Goal: Task Accomplishment & Management: Use online tool/utility

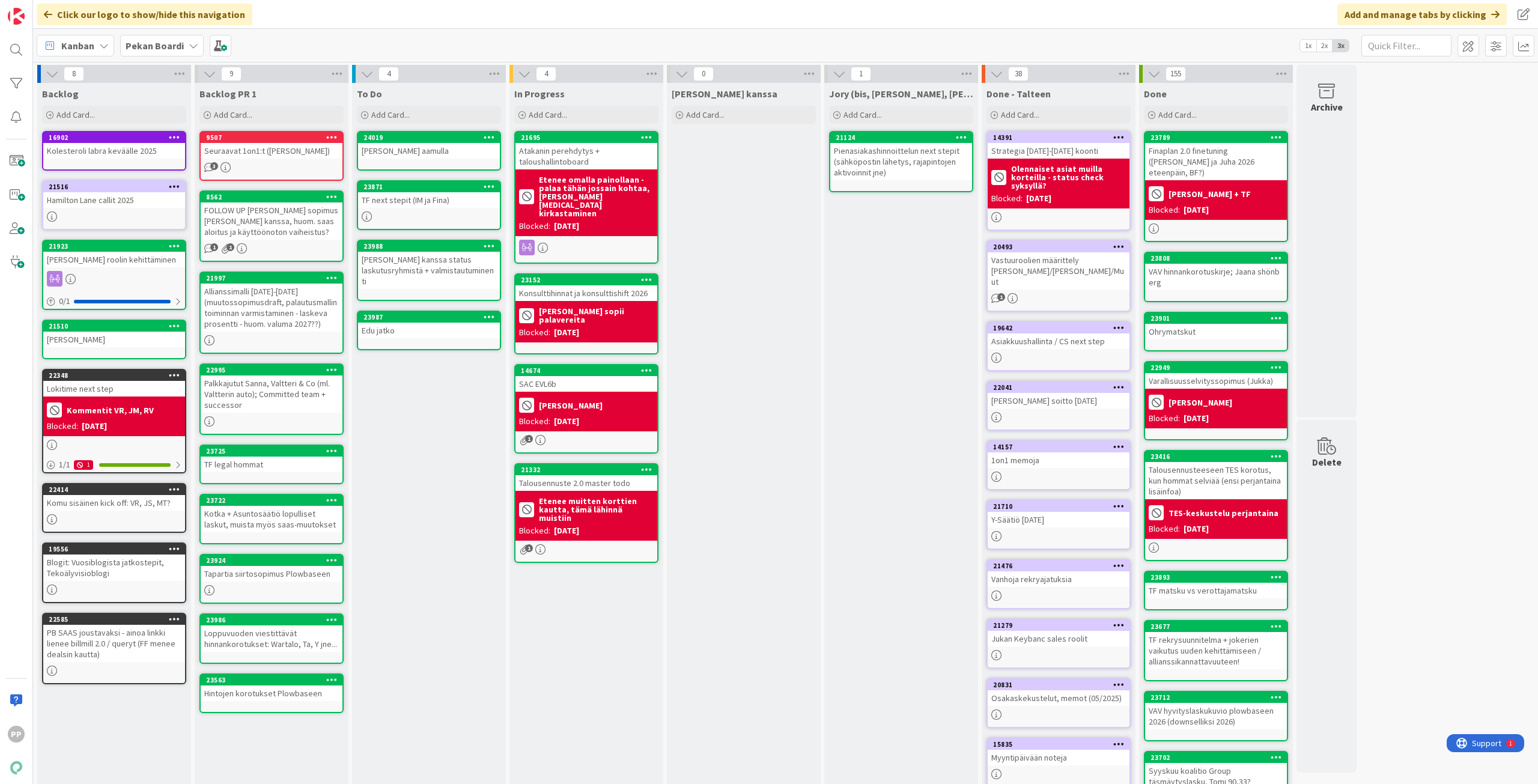
click at [417, 46] on div "Kanban Pekan Boardi 1x 2x 3x" at bounding box center [785, 45] width 1505 height 33
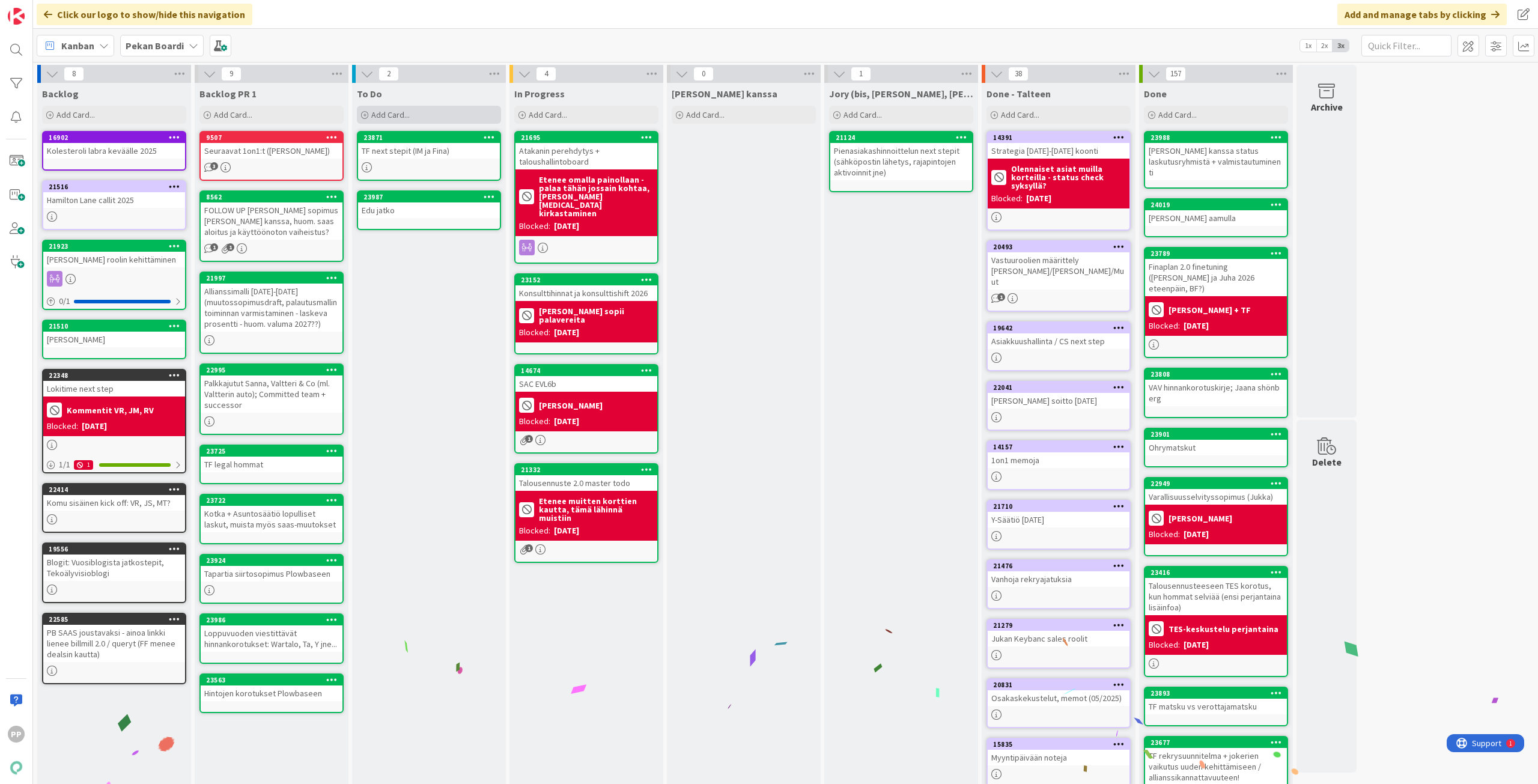
click at [408, 115] on span "Add Card..." at bounding box center [391, 115] width 39 height 11
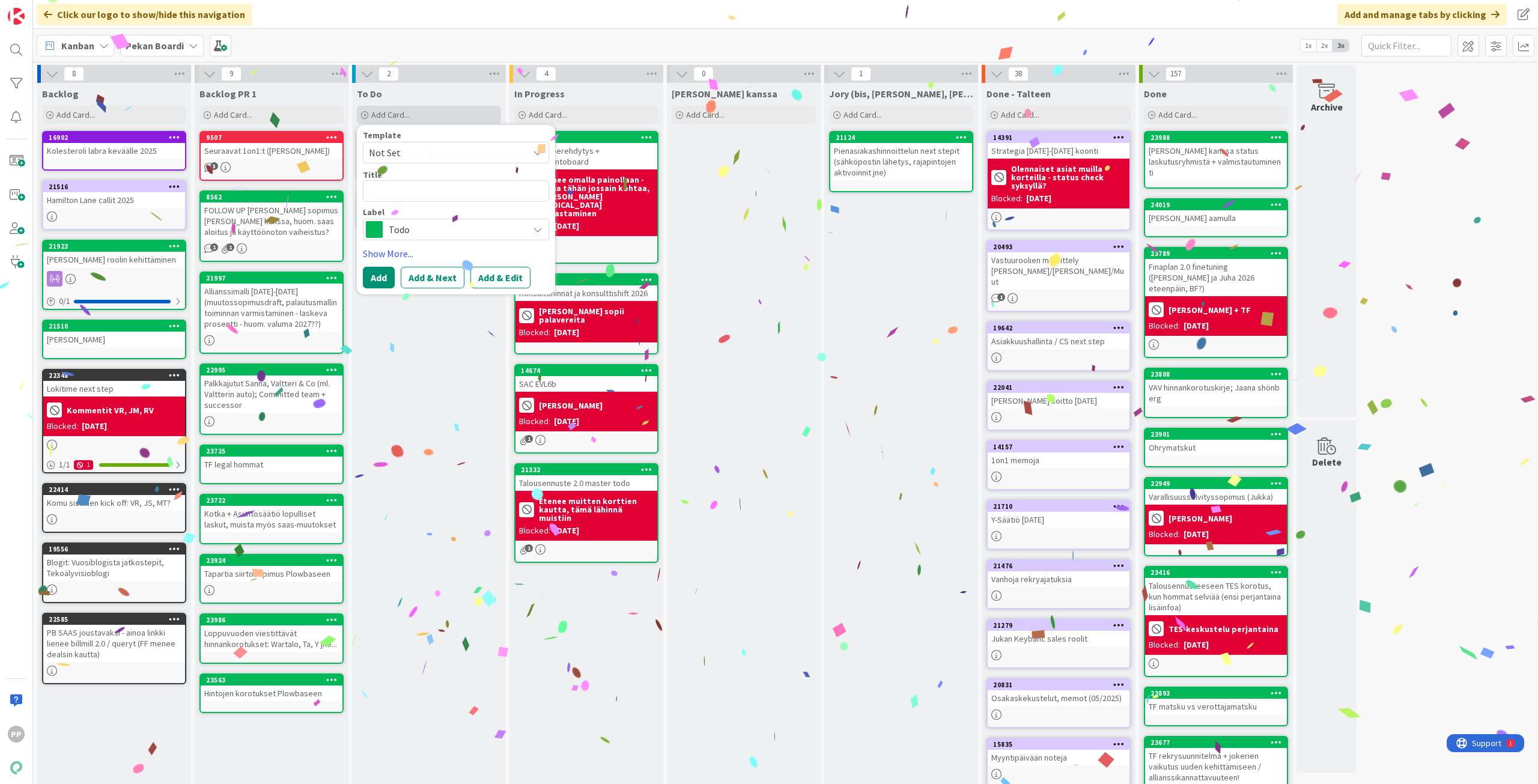
type textarea "Y"
type textarea "x"
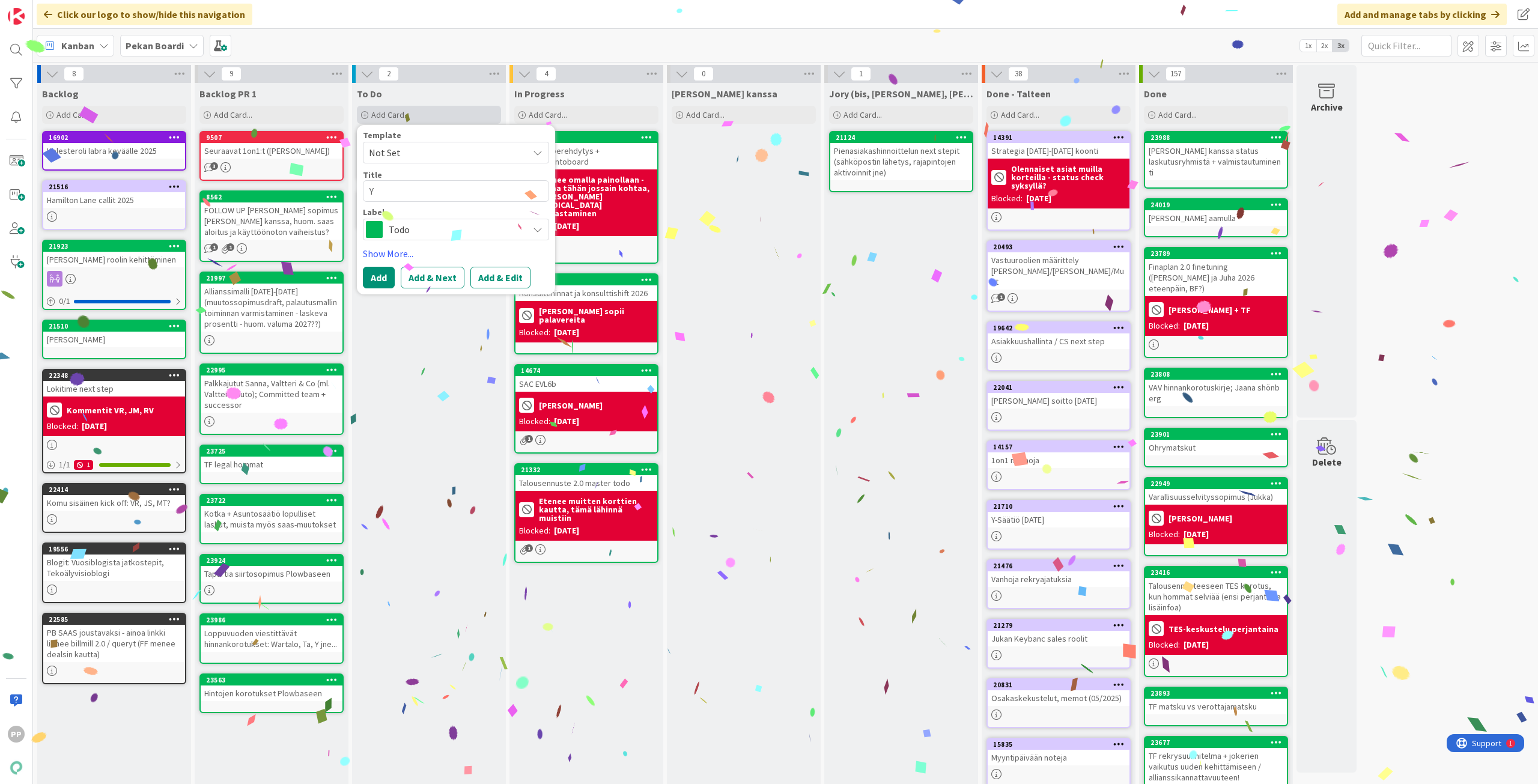
type textarea "Y-"
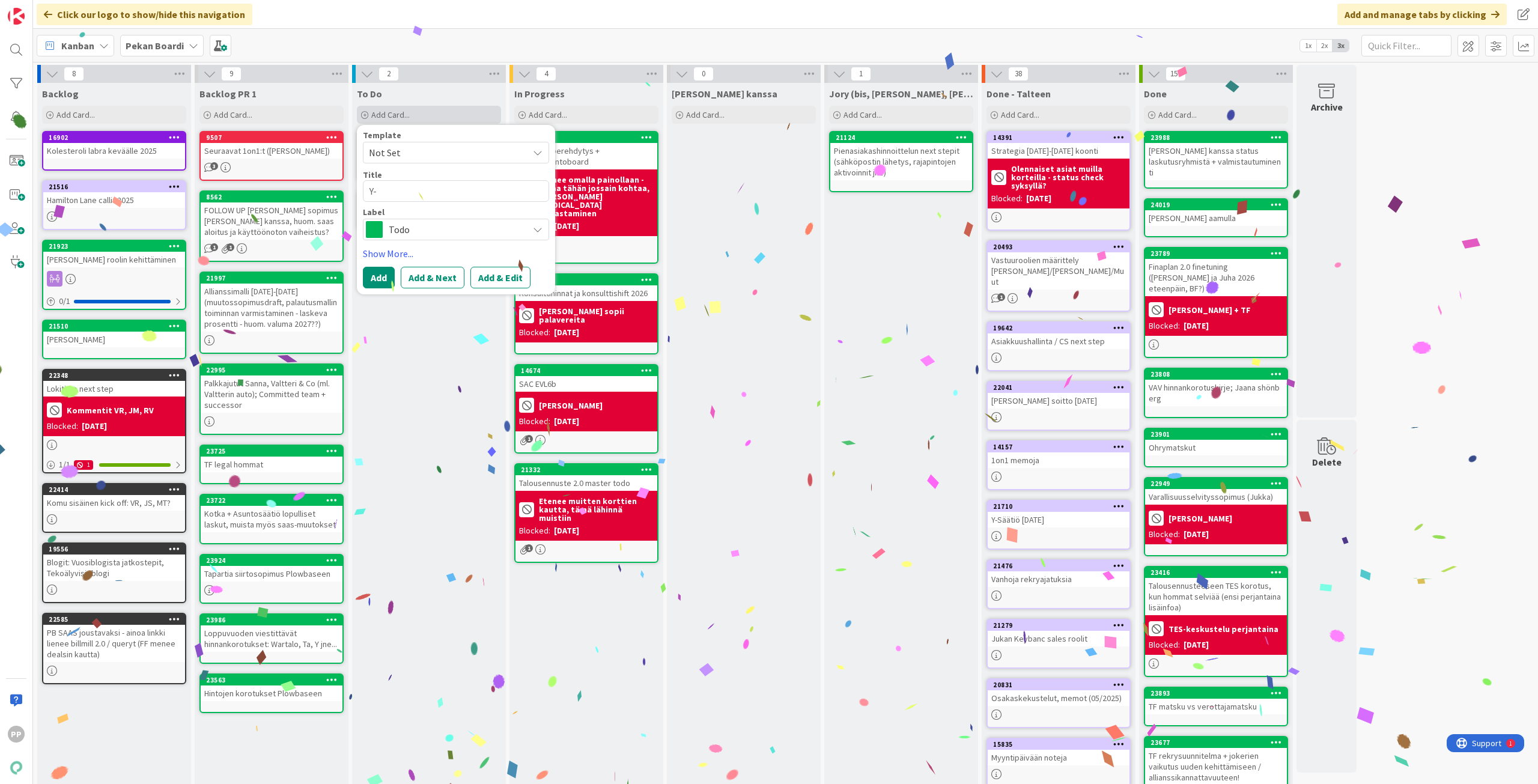
type textarea "x"
type textarea "Y-S"
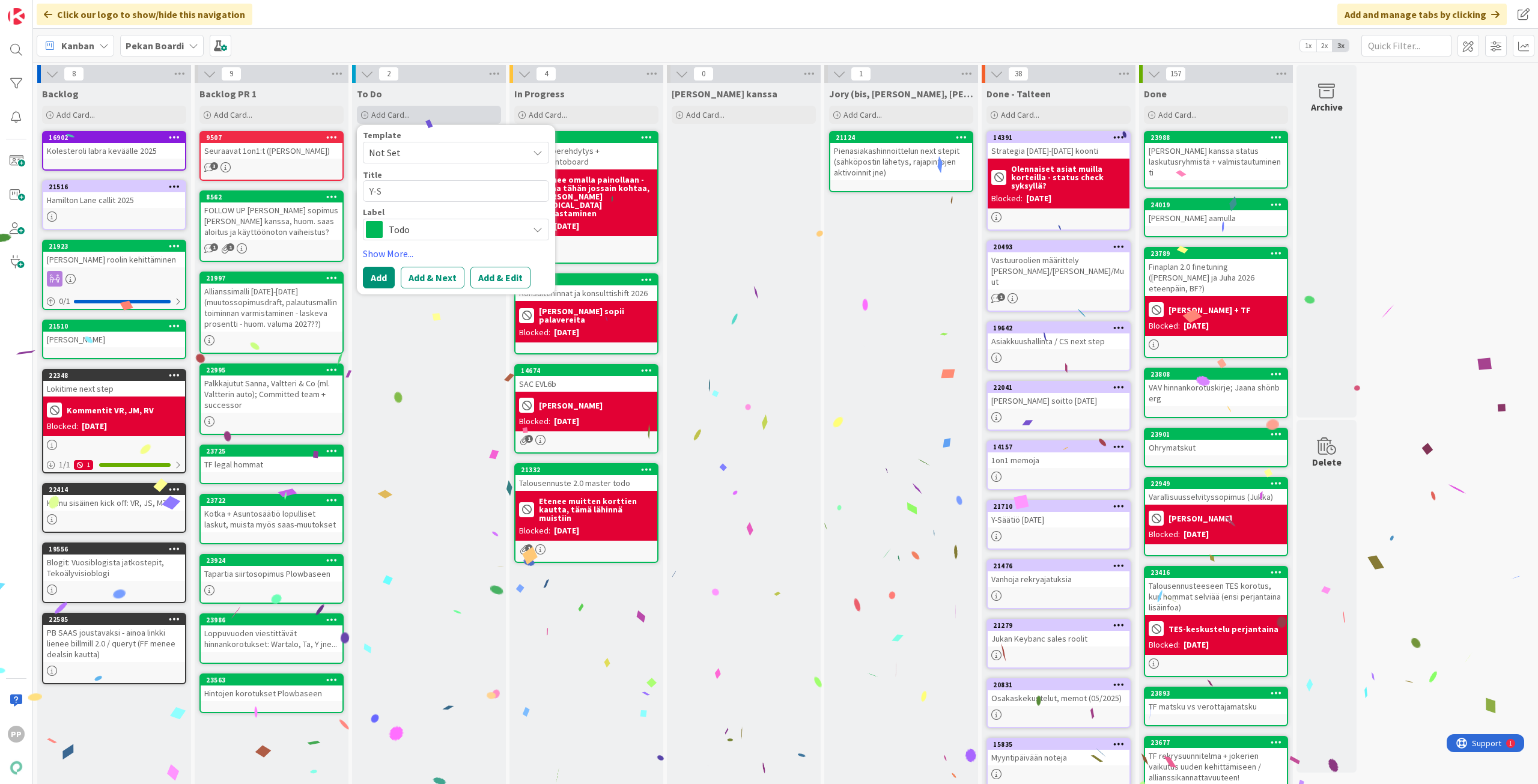
type textarea "x"
type textarea "Y-Sä"
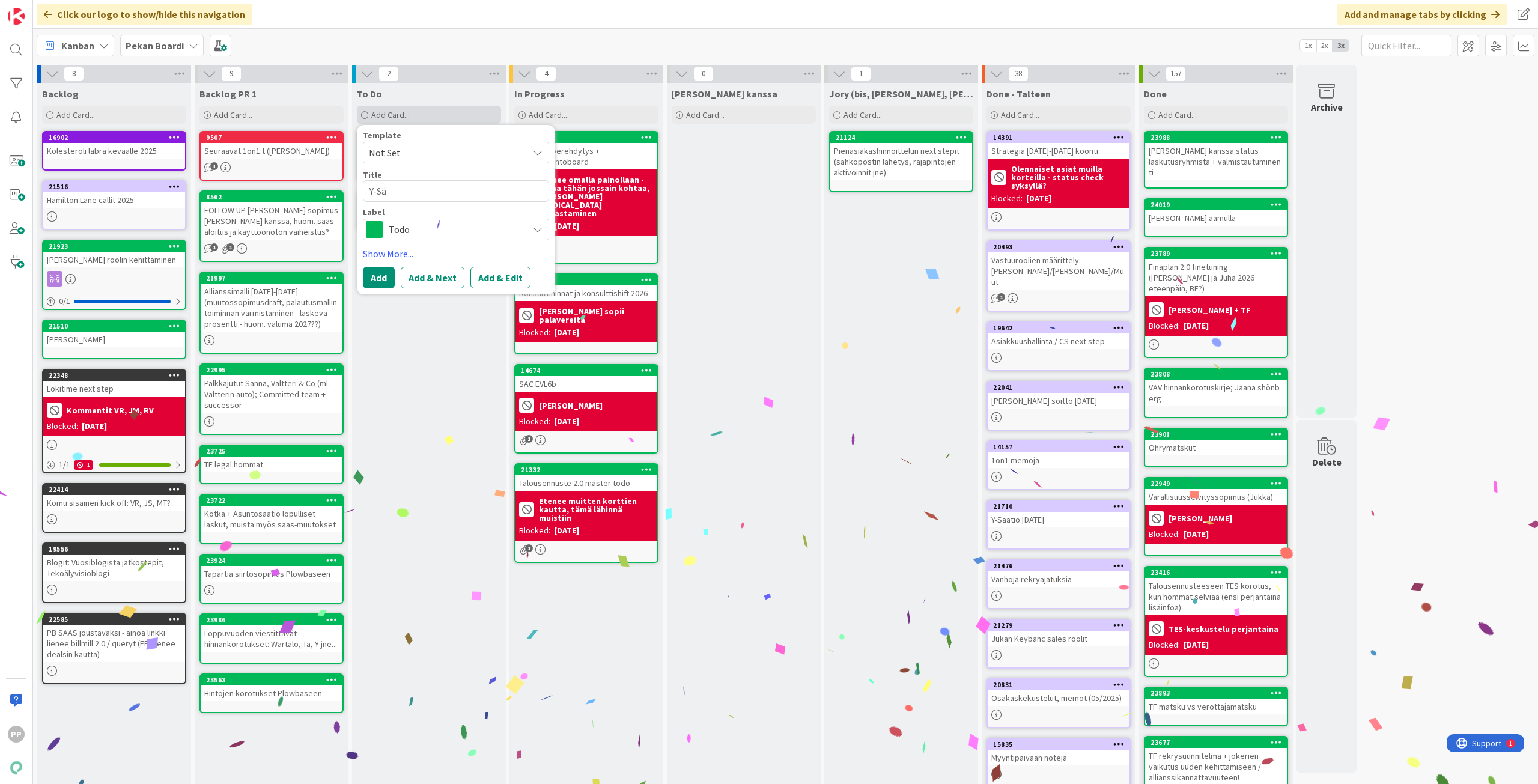
type textarea "x"
type textarea "Y-Sää"
type textarea "x"
type textarea "Y-Säät"
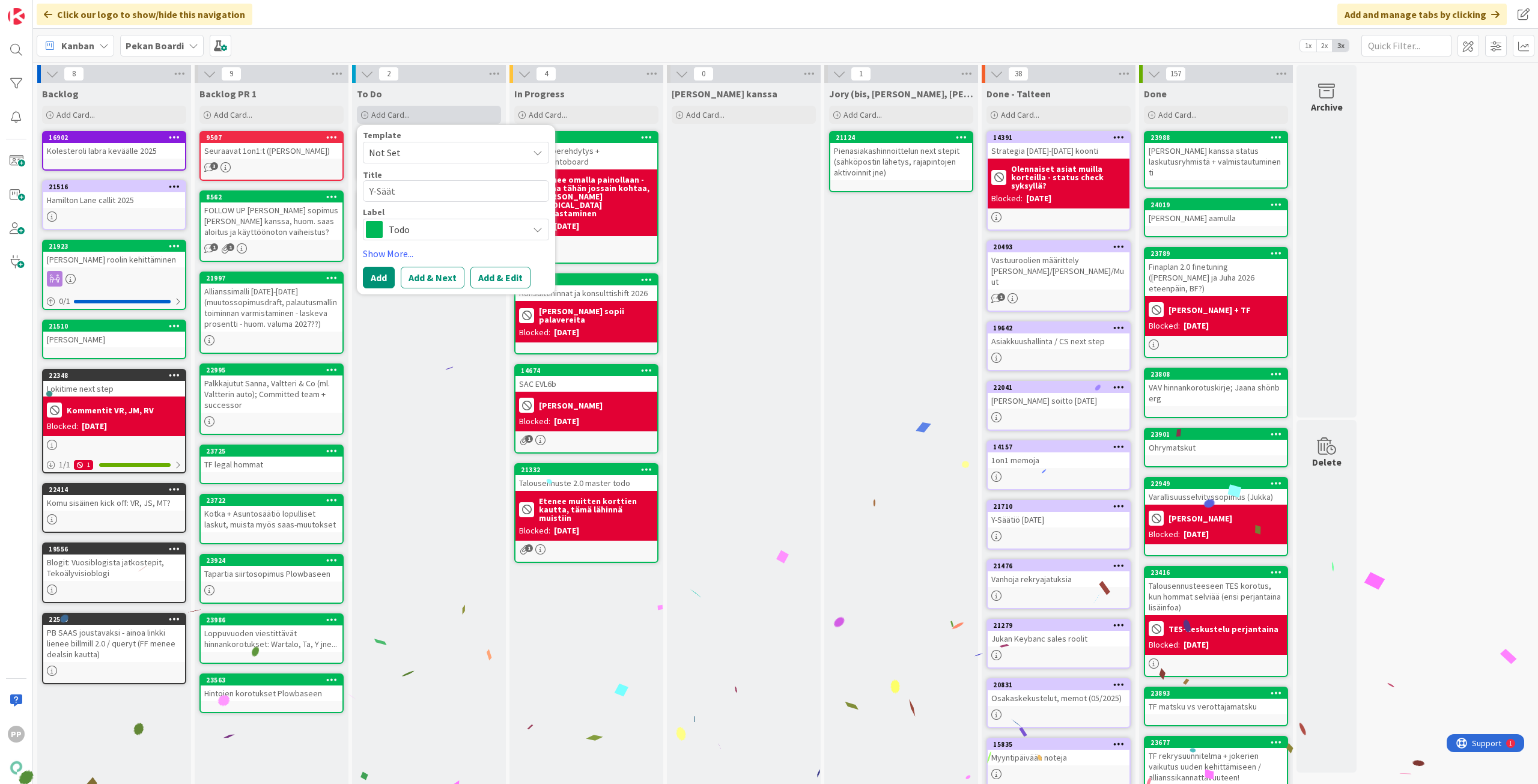
type textarea "x"
type textarea "Y-Sääti"
type textarea "x"
type textarea "Y-Säätiö"
type textarea "x"
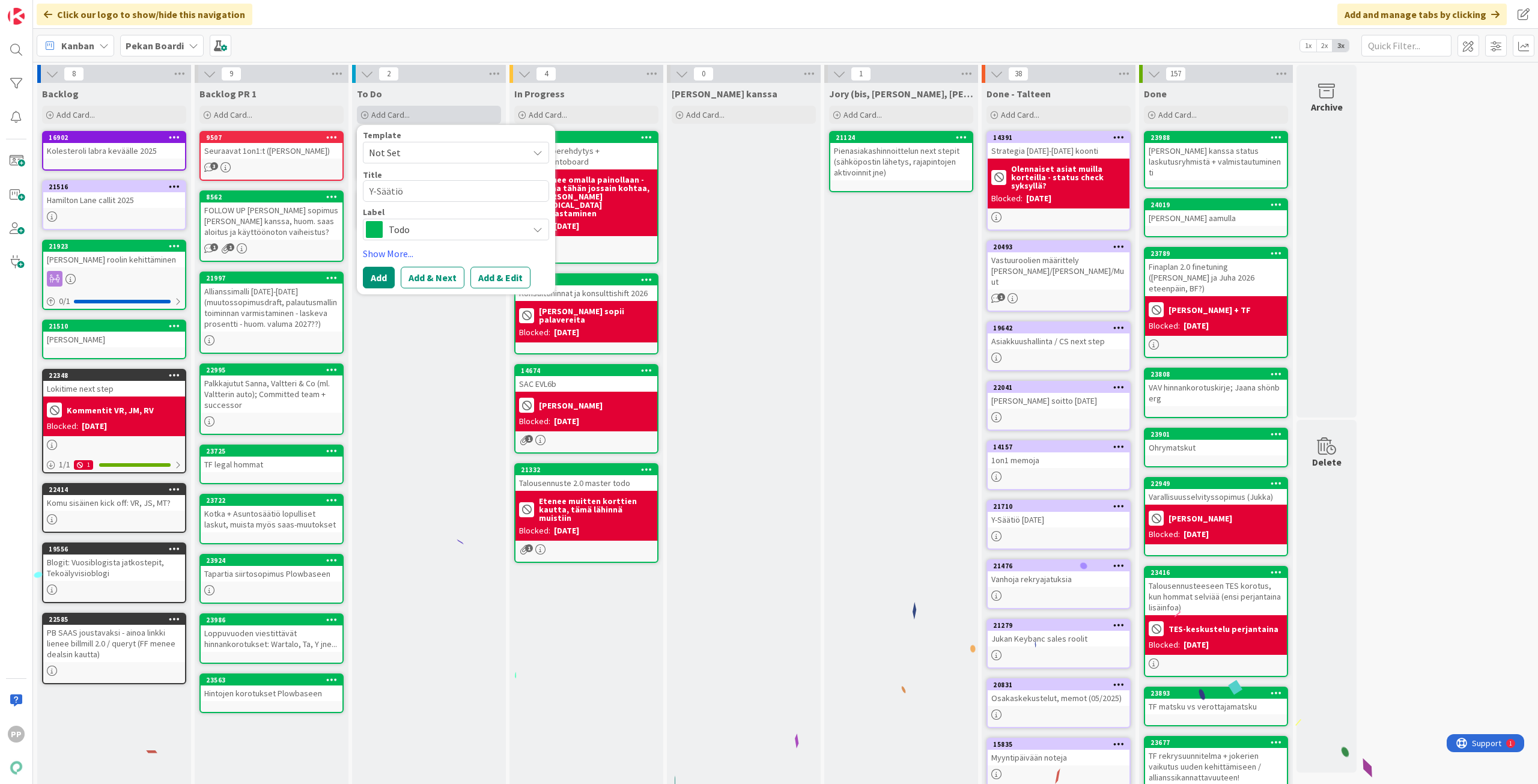
type textarea "Y-Säätiö j"
type textarea "x"
type textarea "Y-Säätiö ja"
type textarea "x"
type textarea "Y-Säätiö jat"
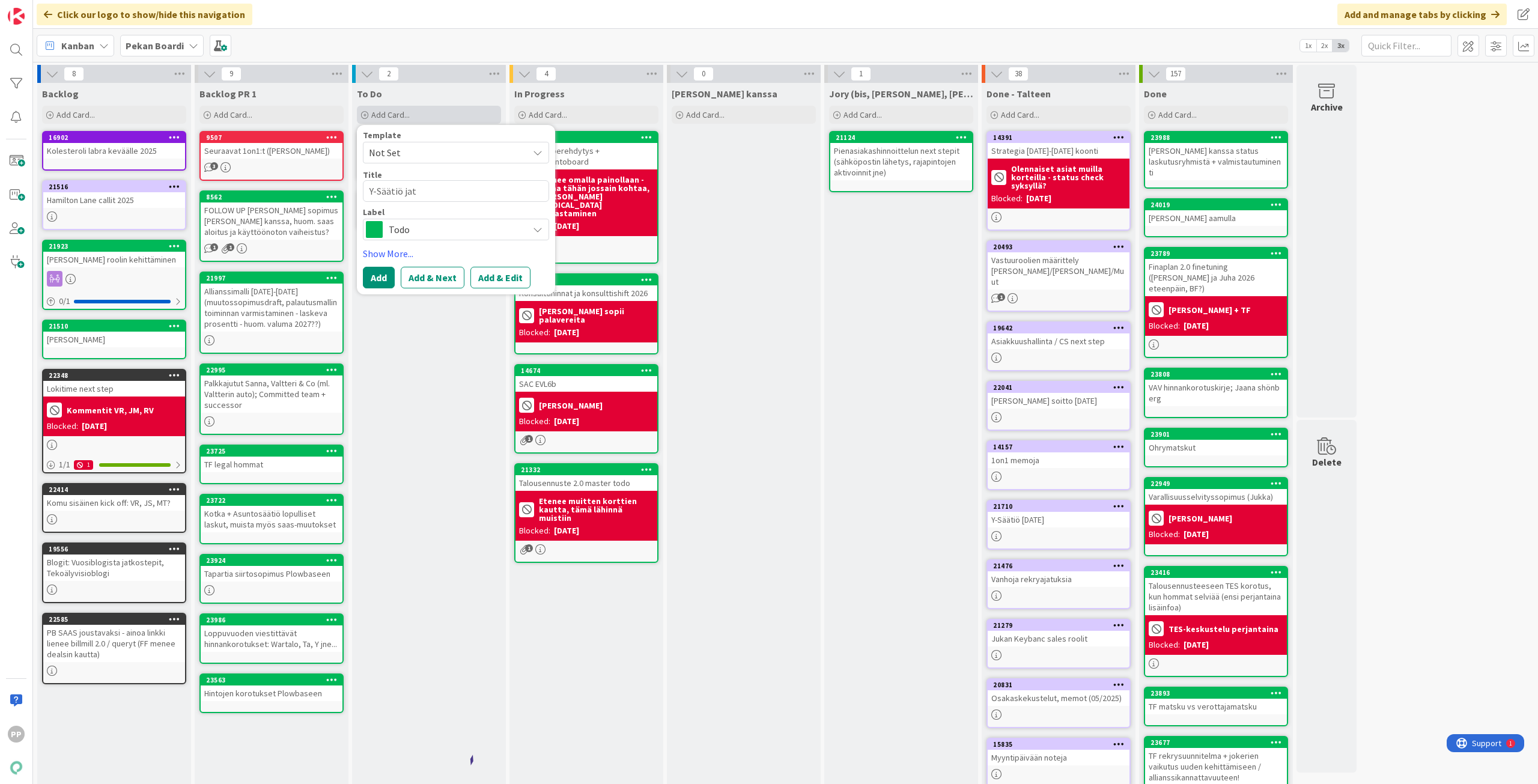
type textarea "x"
type textarea "Y-Säätiö jatk"
type textarea "x"
type textarea "Y-Säätiö jatko"
type textarea "x"
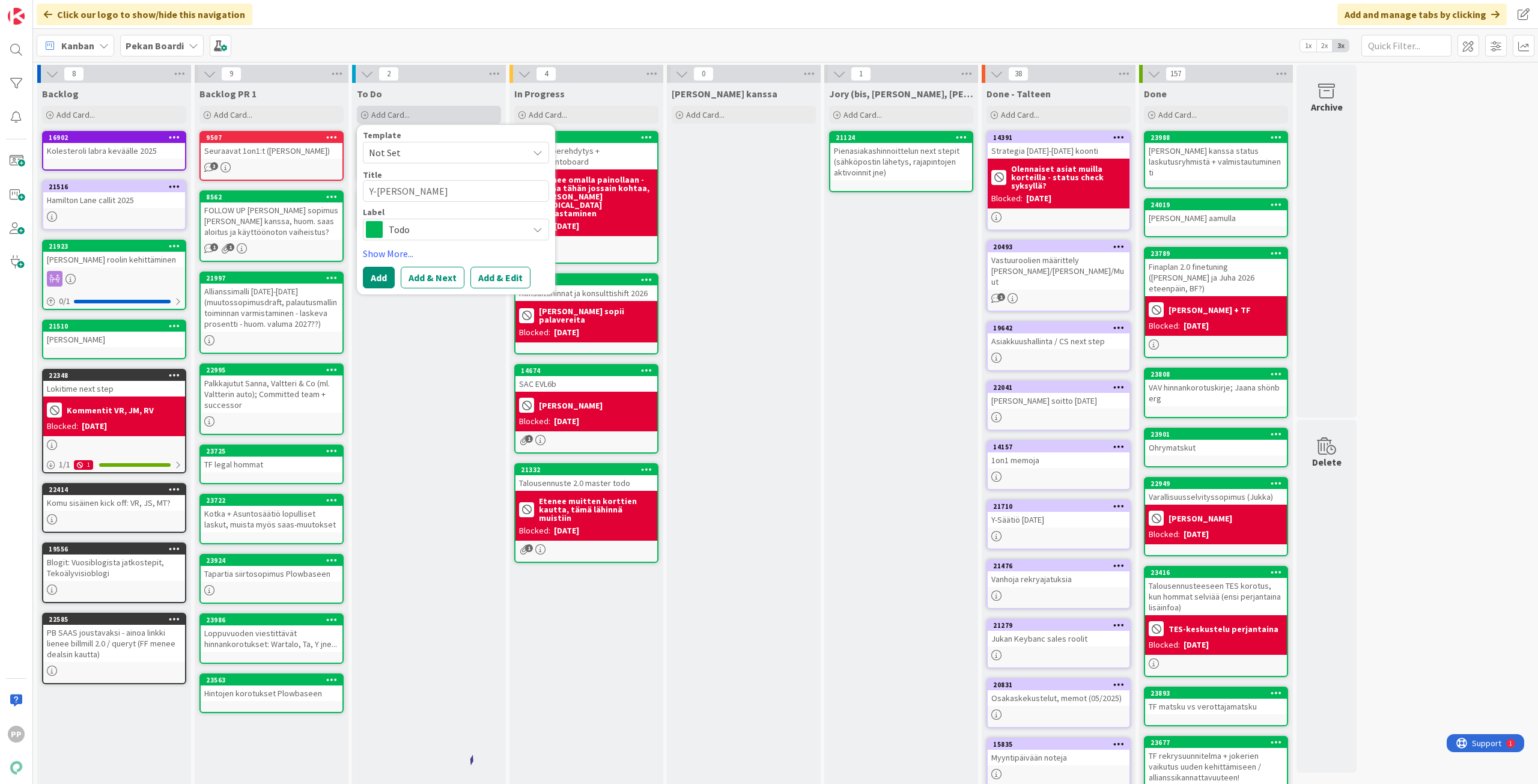
type textarea "Y-Säätiö jatkot"
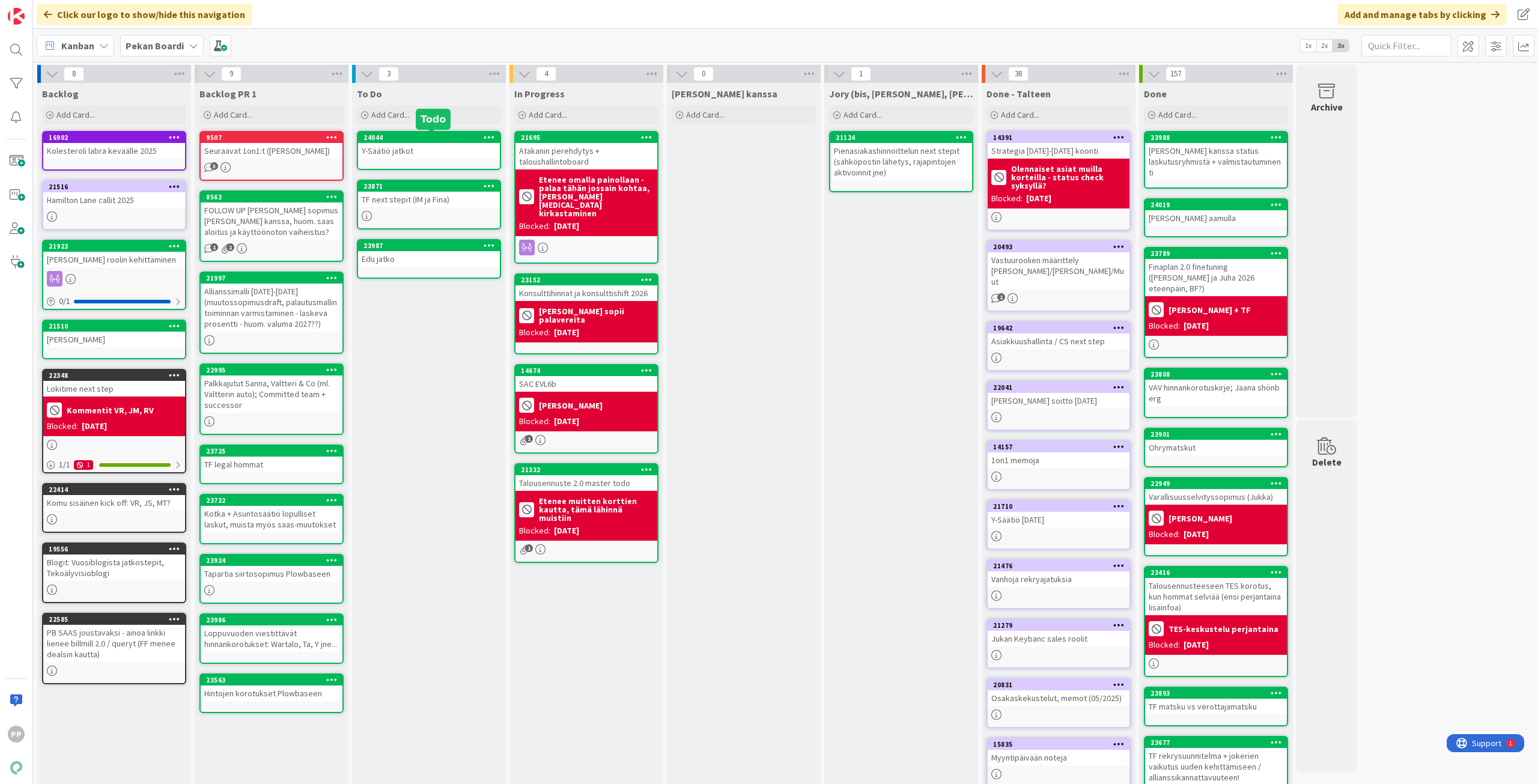
click at [437, 137] on div "24044" at bounding box center [432, 137] width 136 height 8
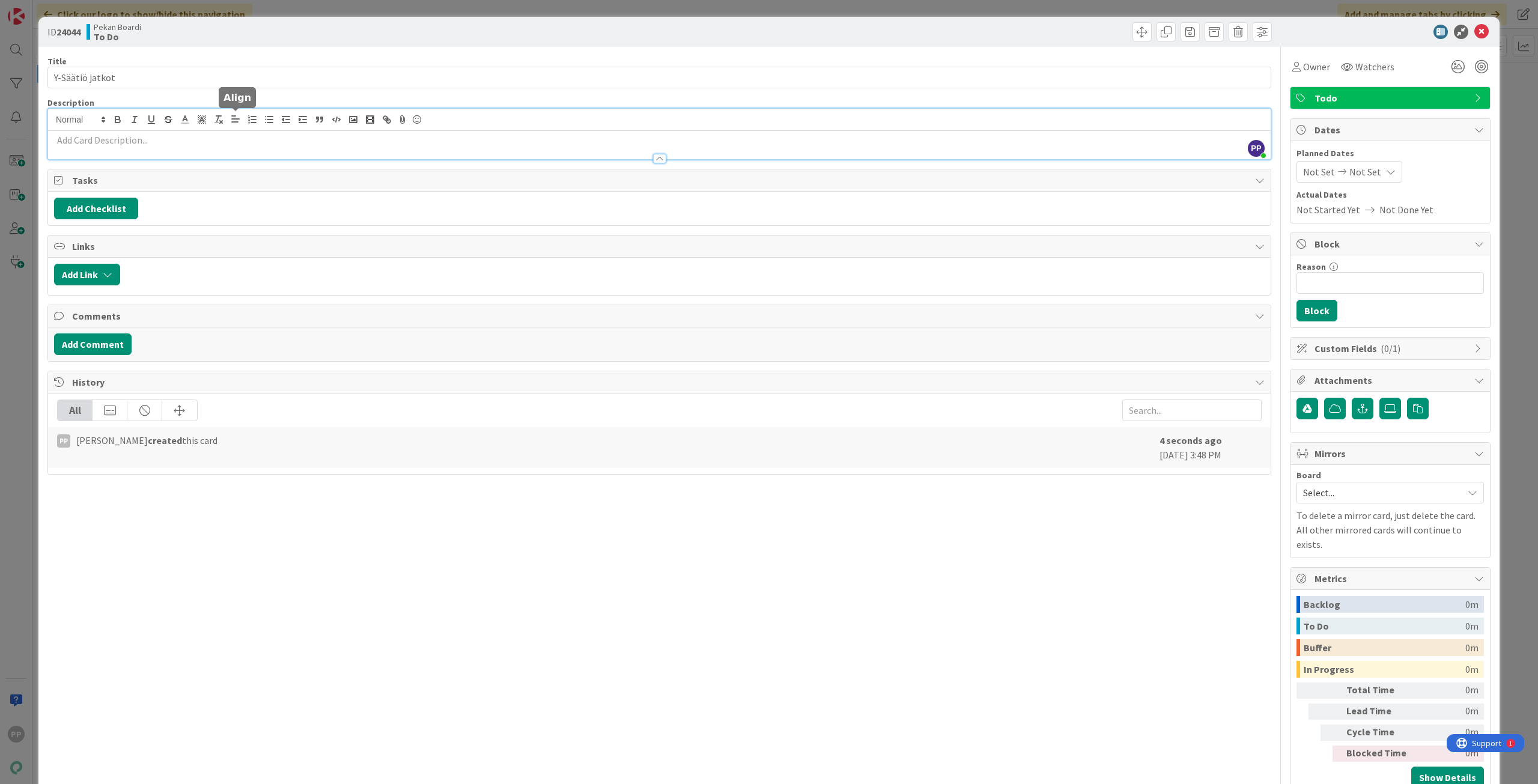
click at [226, 124] on div "PP Pekka Paaskunta just joined" at bounding box center [659, 133] width 1222 height 50
click at [127, 139] on p at bounding box center [659, 140] width 1211 height 14
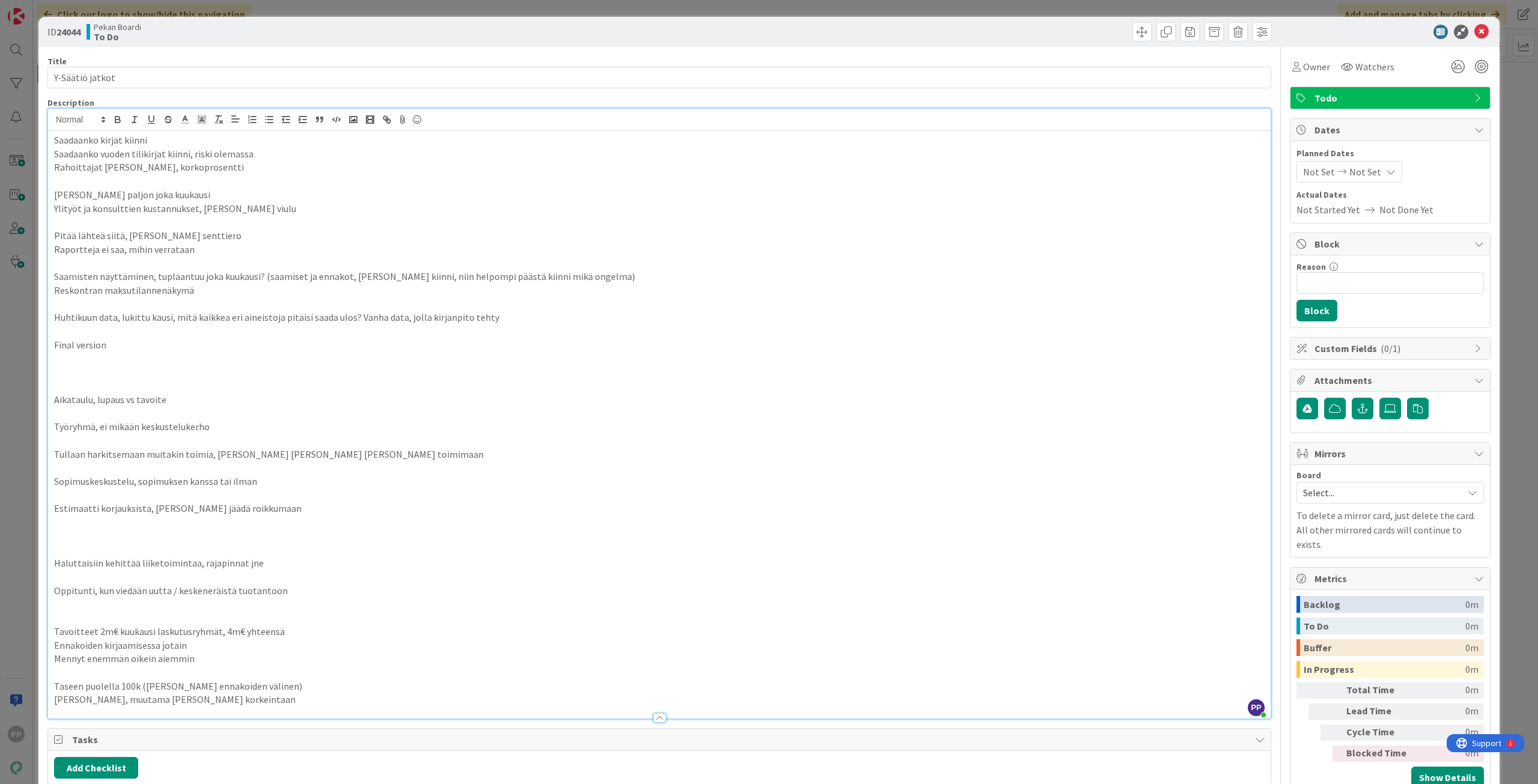
click at [117, 102] on div "Description" at bounding box center [659, 103] width 1224 height 11
click at [156, 58] on div "Title 15 / 128" at bounding box center [659, 61] width 1224 height 11
click at [239, 8] on div "ID 24044 Pekan Boardi To Do Title 15 / 128 Y-Säätiö jatkot Description PP Pekka…" at bounding box center [769, 392] width 1538 height 784
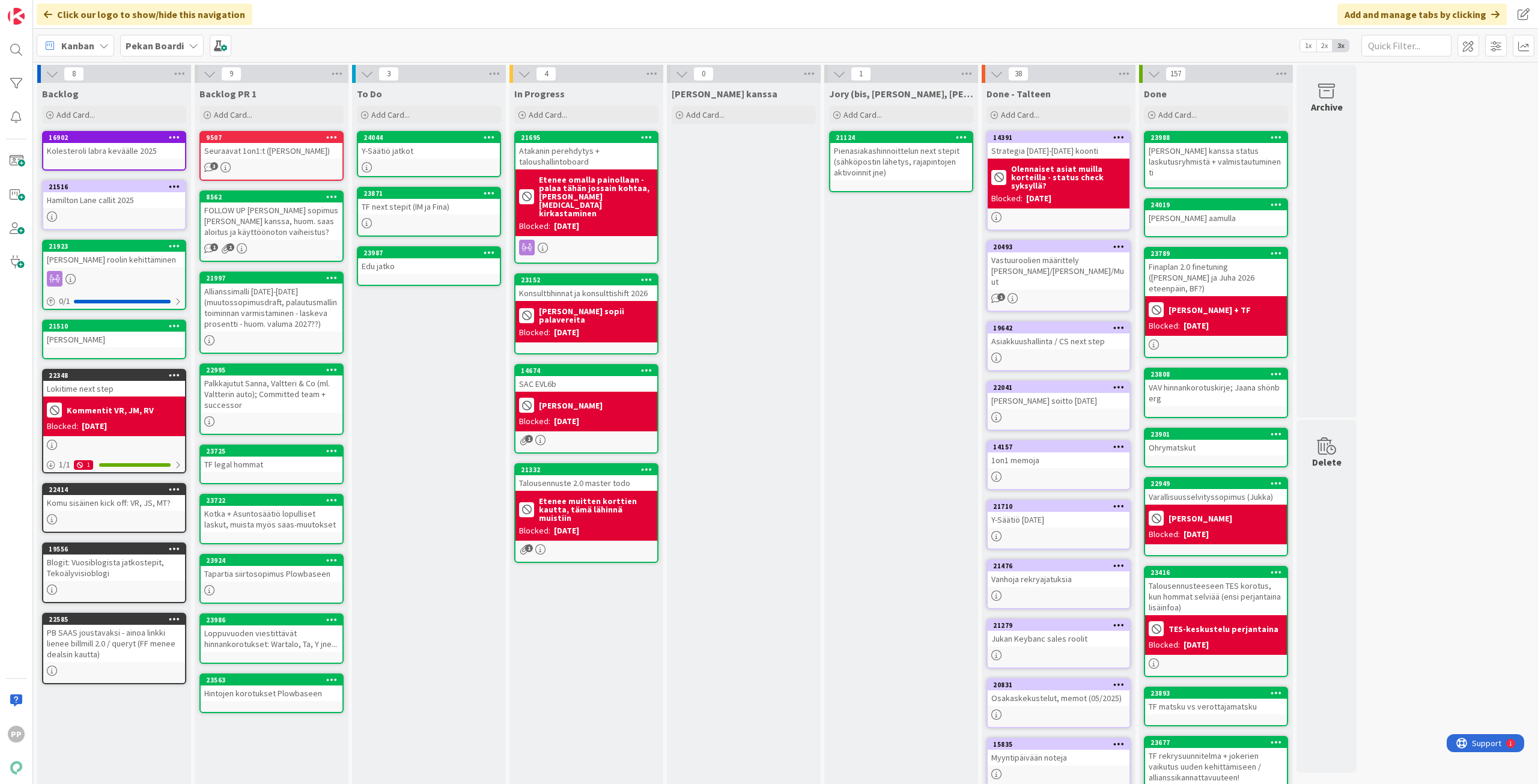
click at [443, 340] on div "To Do Add Card... Template Not Set Title 0 / 128 Label Todo Show More... Add Ad…" at bounding box center [429, 489] width 154 height 812
click at [441, 155] on div "Y-Säätiö jatkot" at bounding box center [429, 150] width 142 height 16
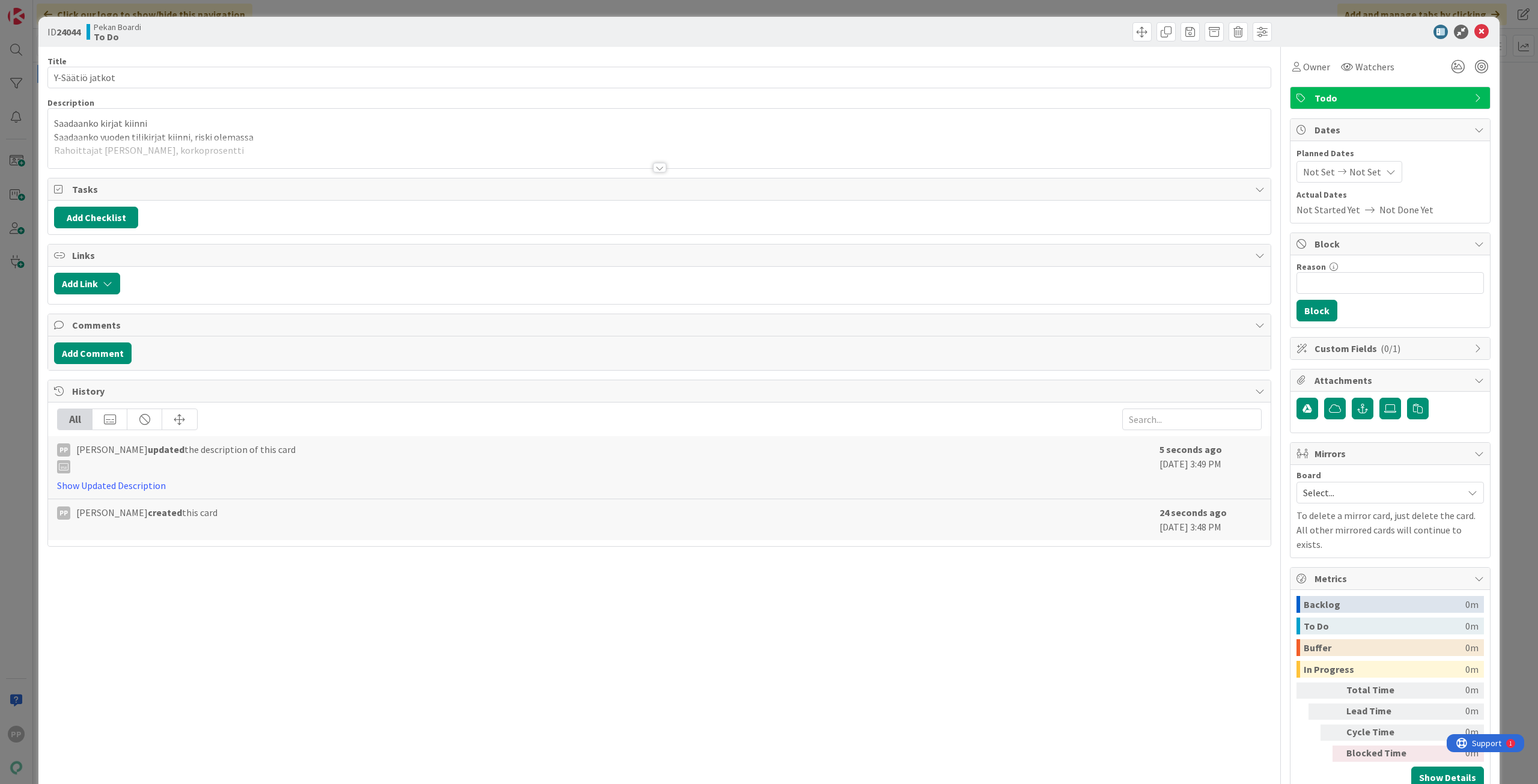
click at [316, 156] on div at bounding box center [659, 153] width 1222 height 31
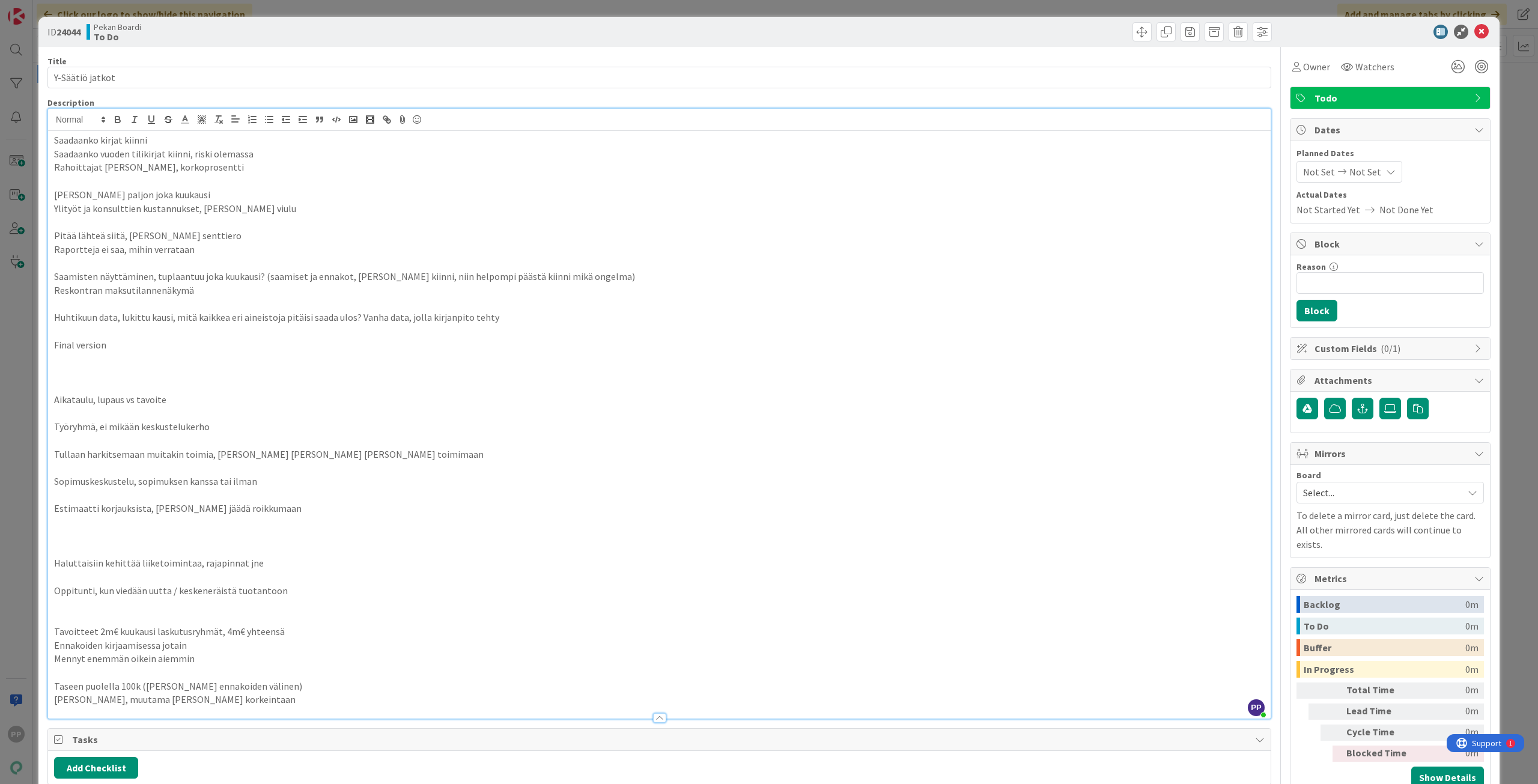
click at [24, 249] on div "ID 24044 Pekan Boardi To Do Title 15 / 128 Y-Säätiö jatkot Description PP Pekka…" at bounding box center [769, 392] width 1538 height 784
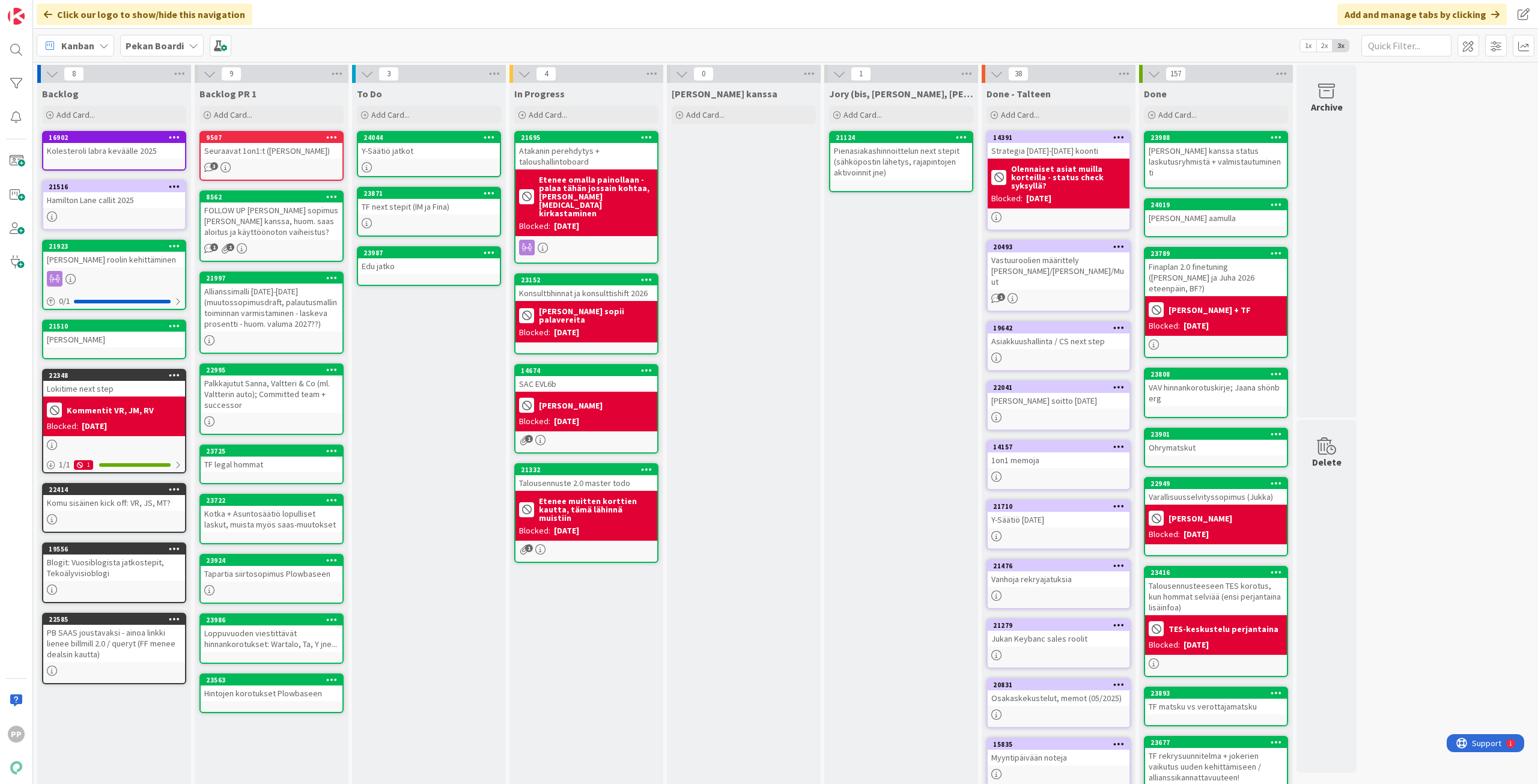
click at [475, 381] on div "To Do Add Card... Template Not Set Title 0 / 128 Label Todo Show More... Add Ad…" at bounding box center [429, 489] width 154 height 812
click at [365, 427] on div "To Do Add Card... Template Not Set Title 0 / 128 Label Todo Show More... Add Ad…" at bounding box center [429, 489] width 154 height 812
click at [408, 410] on div "To Do Add Card... Template Not Set Title 0 / 128 Label Todo Show More... Add Ad…" at bounding box center [429, 489] width 154 height 812
click at [411, 407] on div "To Do Add Card... Template Not Set Title 0 / 128 Label Todo Show More... Add Ad…" at bounding box center [429, 489] width 154 height 812
click at [417, 609] on div "To Do Add Card... Template Not Set Title 0 / 128 Label Todo Show More... Add Ad…" at bounding box center [429, 489] width 154 height 812
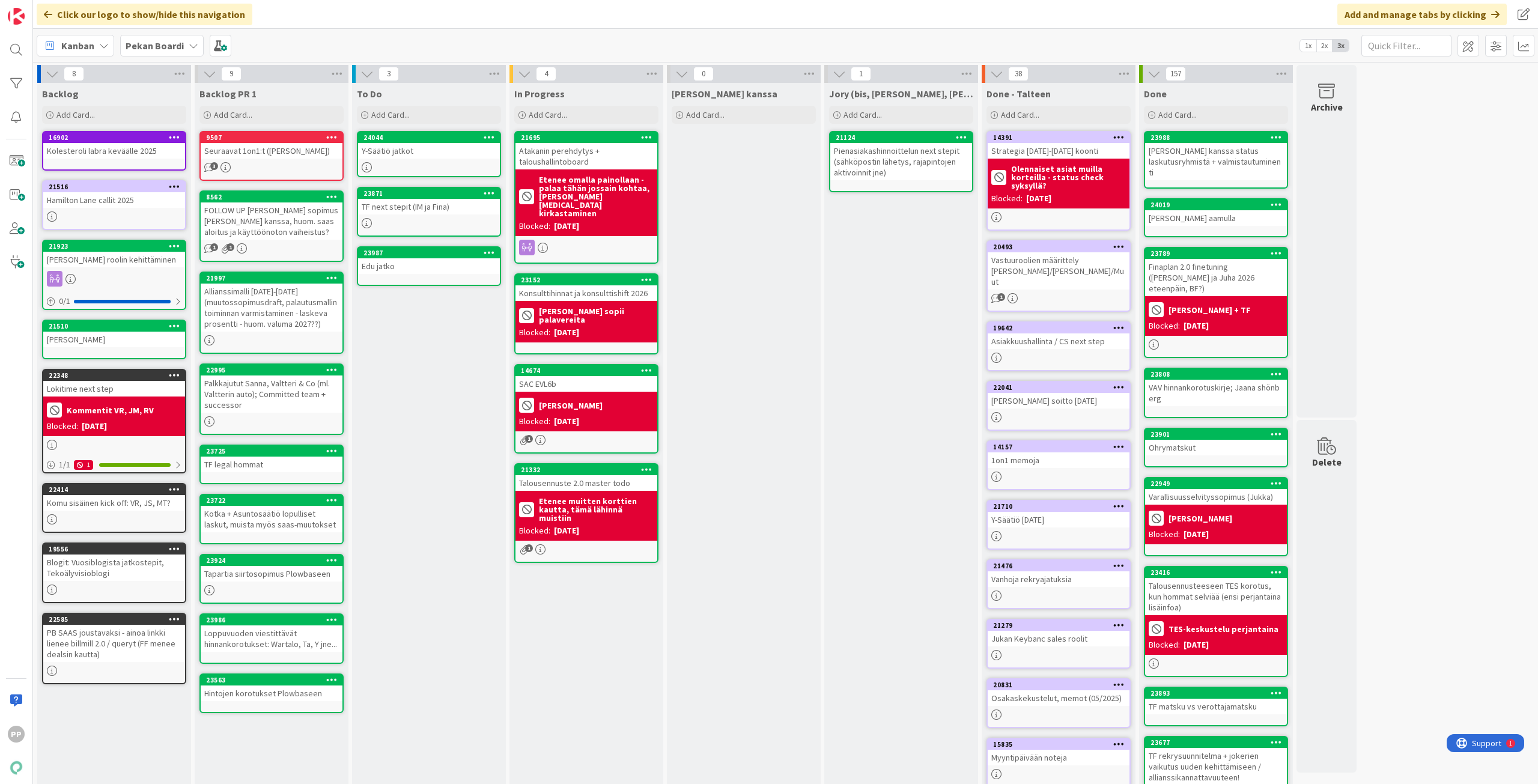
click at [417, 609] on div "To Do Add Card... Template Not Set Title 0 / 128 Label Todo Show More... Add Ad…" at bounding box center [429, 489] width 154 height 812
click at [432, 589] on div "To Do Add Card... Template Not Set Title 0 / 128 Label Todo Show More... Add Ad…" at bounding box center [429, 489] width 154 height 812
